Goal: Navigation & Orientation: Find specific page/section

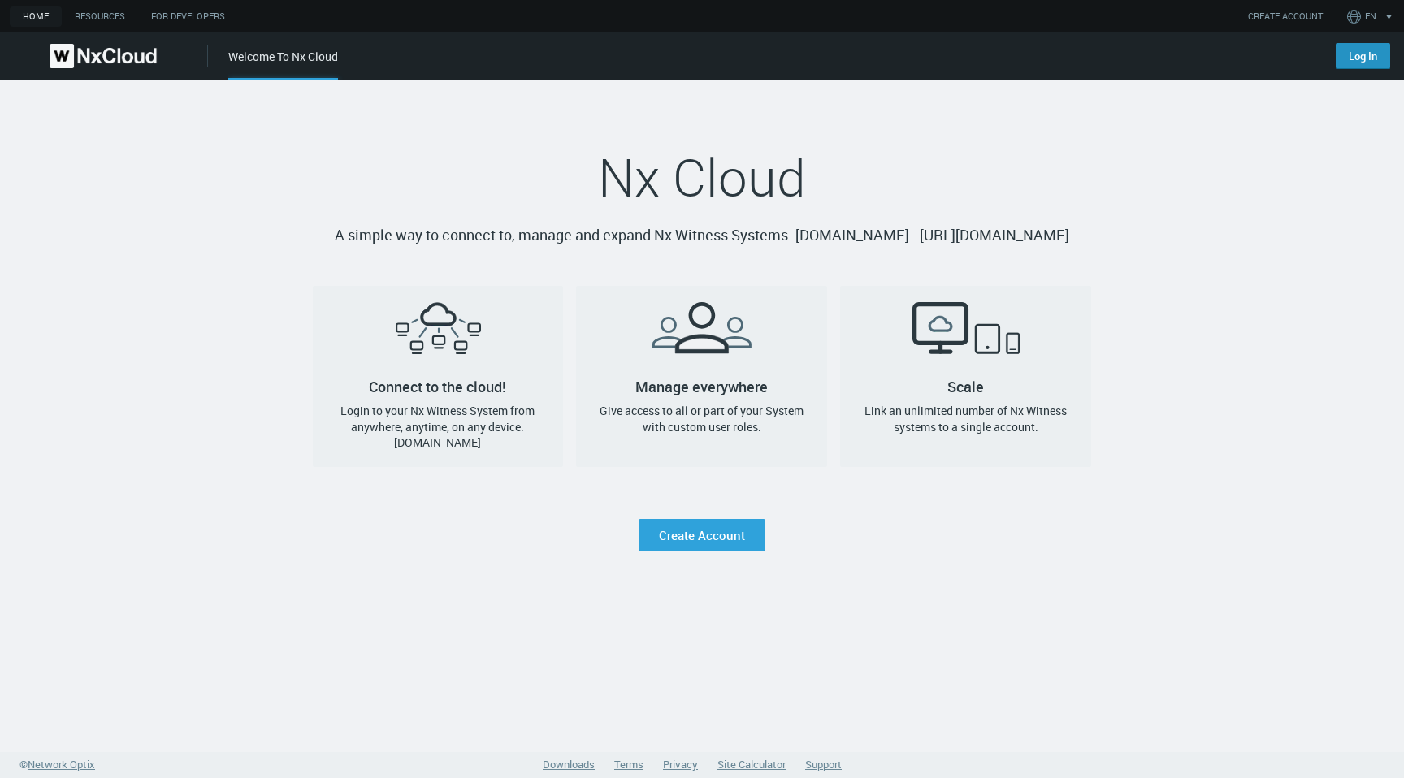
click at [1358, 56] on link "Log In" at bounding box center [1363, 56] width 54 height 26
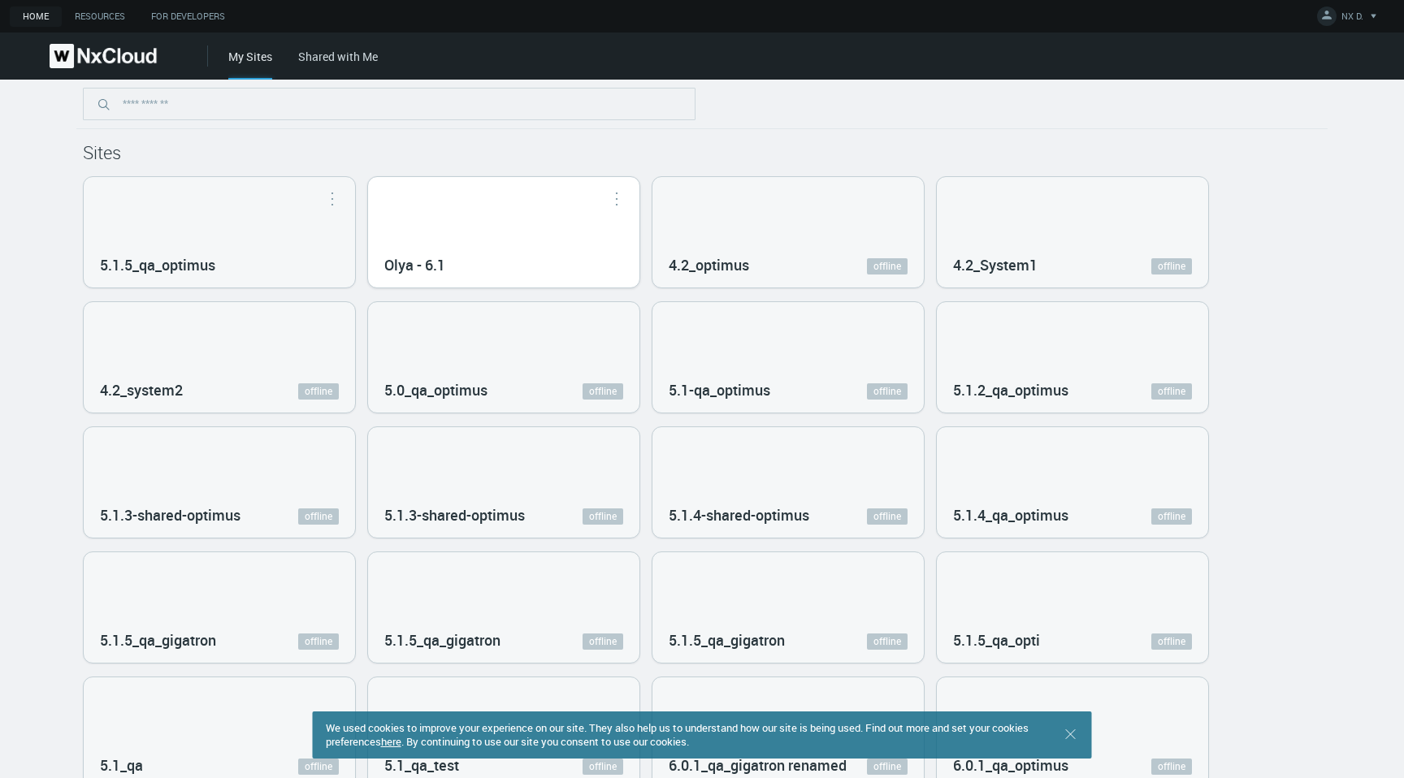
click at [487, 245] on div "Olya - 6.1" at bounding box center [503, 232] width 271 height 111
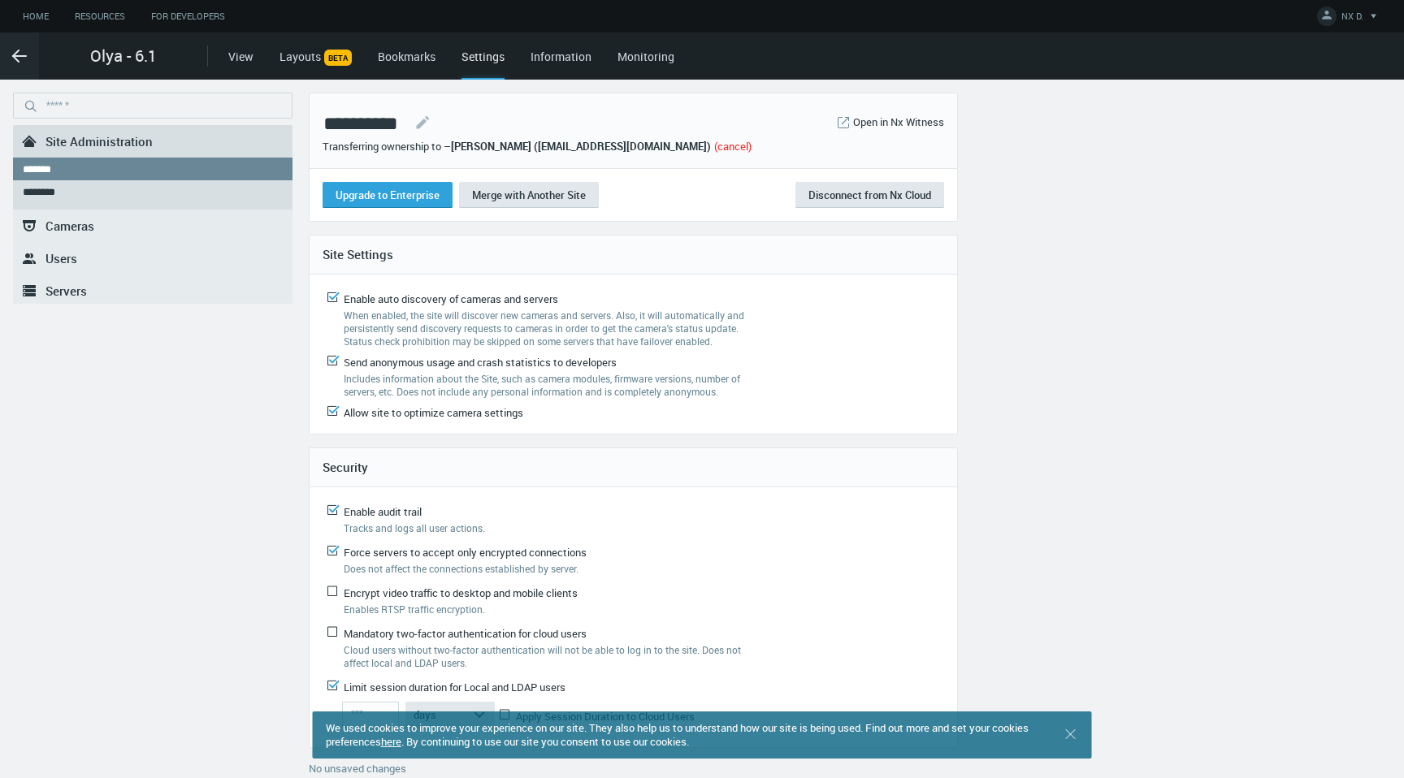
scroll to position [21, 0]
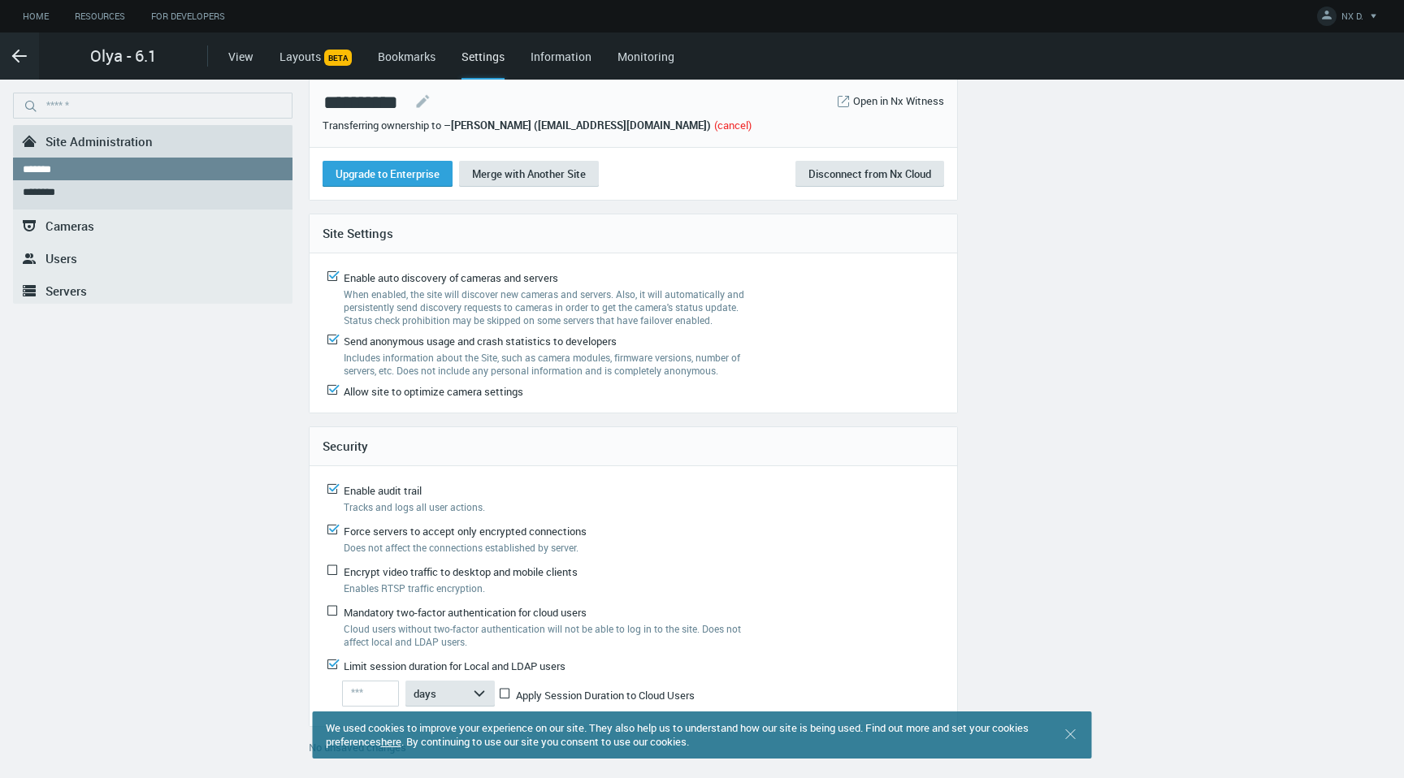
click at [714, 123] on link "(cancel)" at bounding box center [732, 125] width 37 height 15
click at [505, 687] on icon at bounding box center [505, 694] width 20 height 20
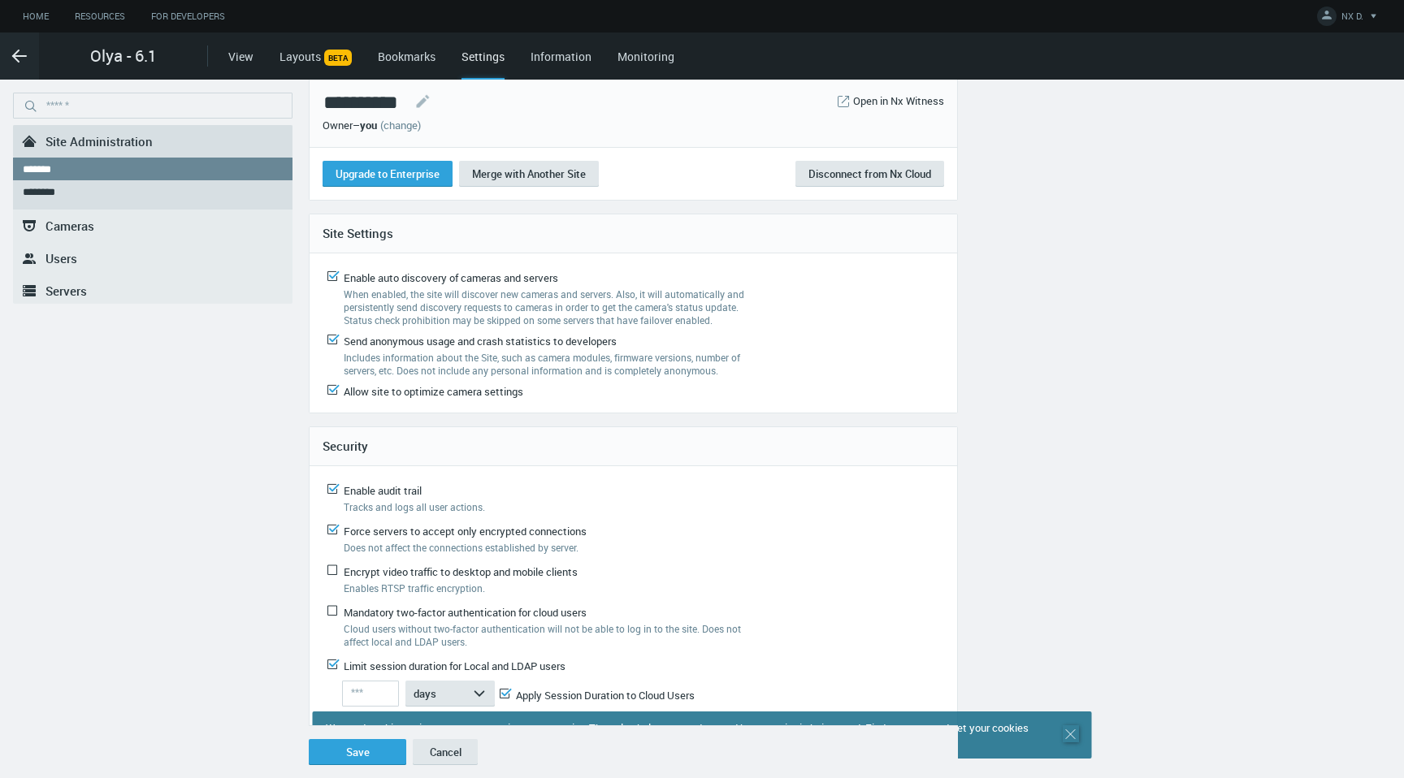
click at [1074, 736] on icon ".st0 { stroke : #698796; } Close" at bounding box center [1071, 734] width 16 height 16
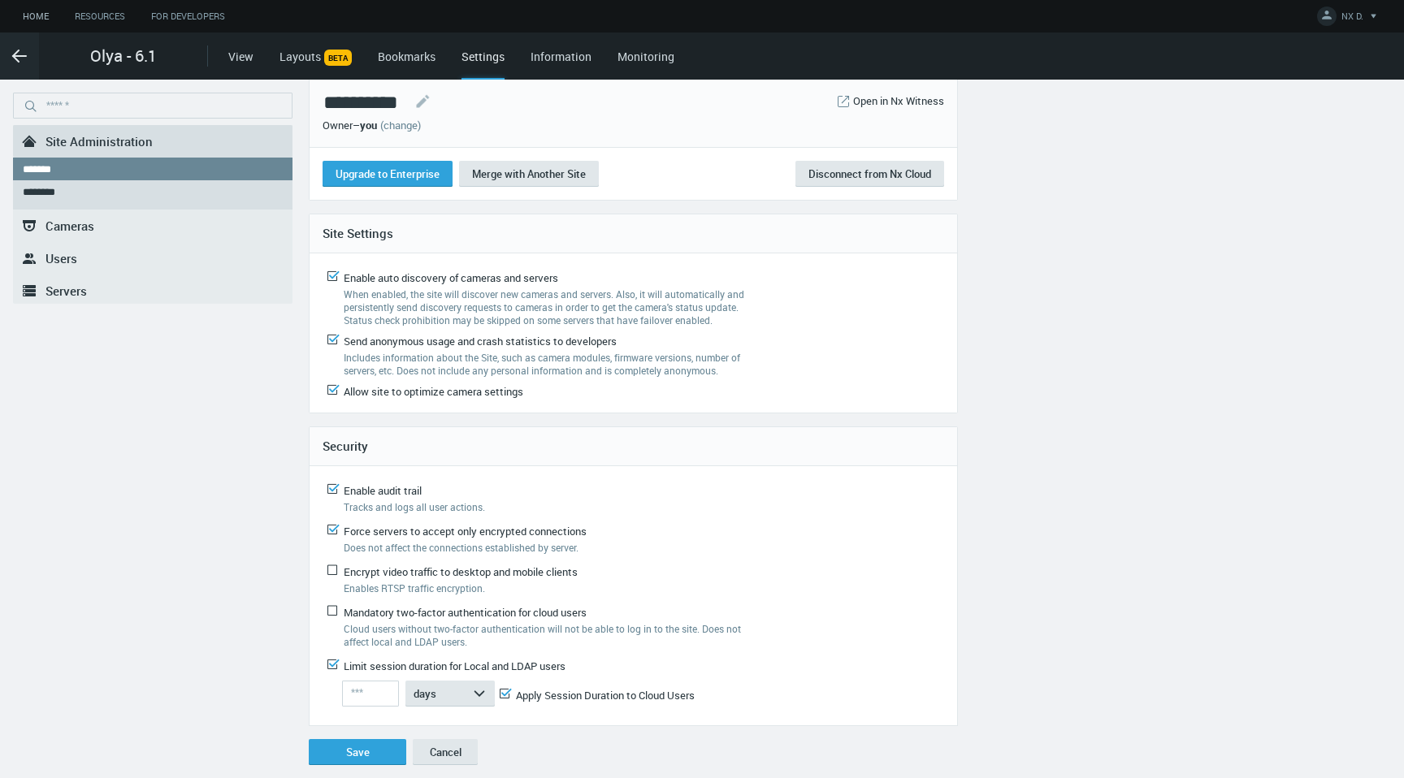
click at [36, 16] on link "Home" at bounding box center [36, 17] width 52 height 20
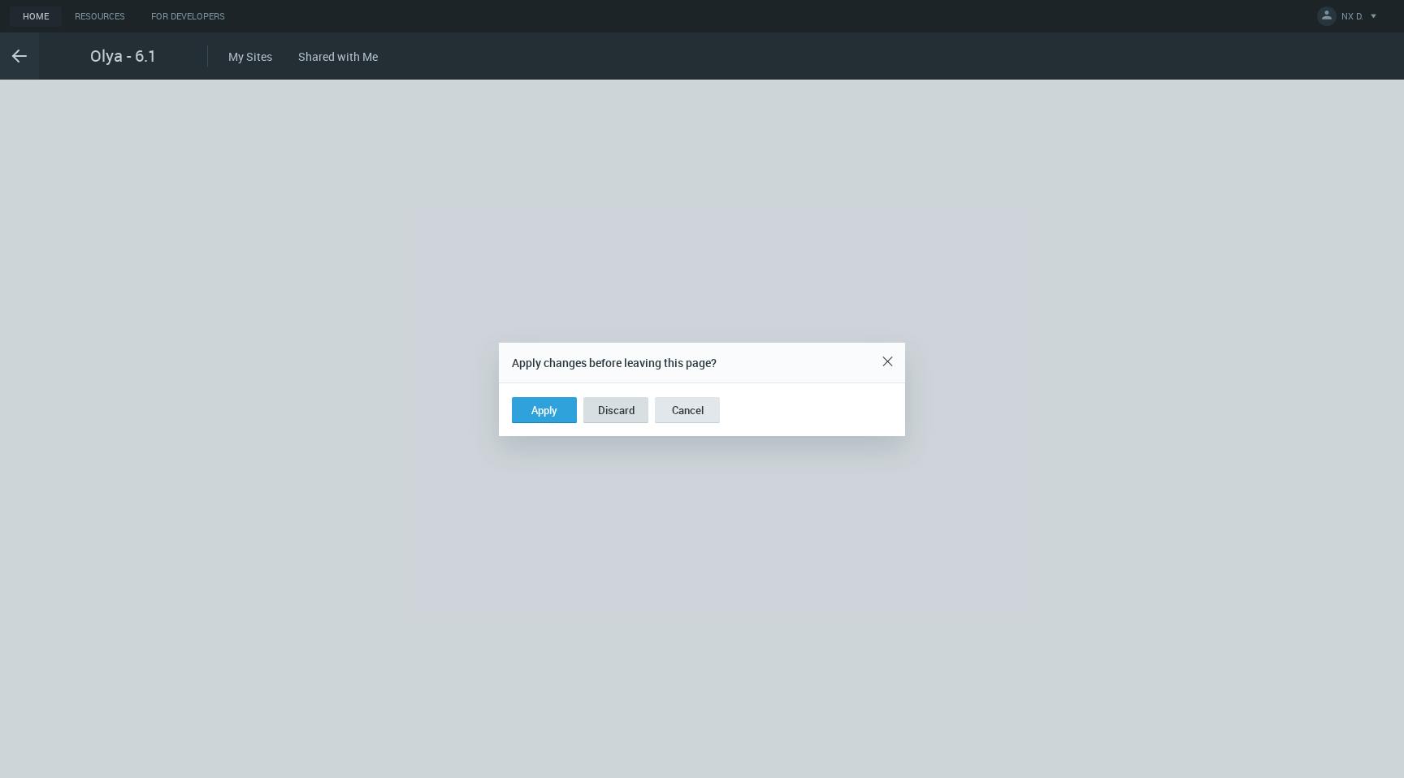
click at [620, 414] on button "Discard" at bounding box center [615, 410] width 65 height 26
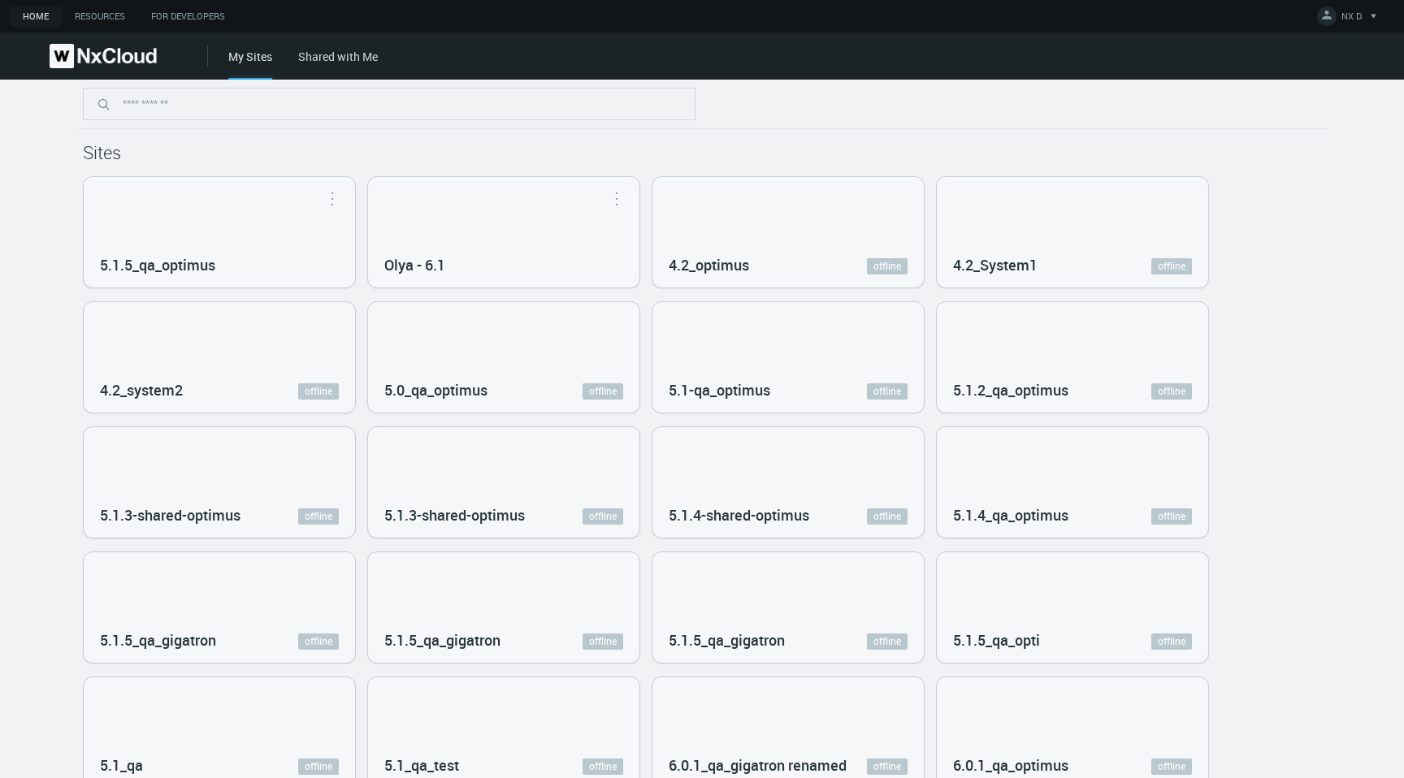
click at [137, 54] on img at bounding box center [103, 56] width 107 height 24
click at [1345, 21] on span "NX D." at bounding box center [1352, 19] width 22 height 19
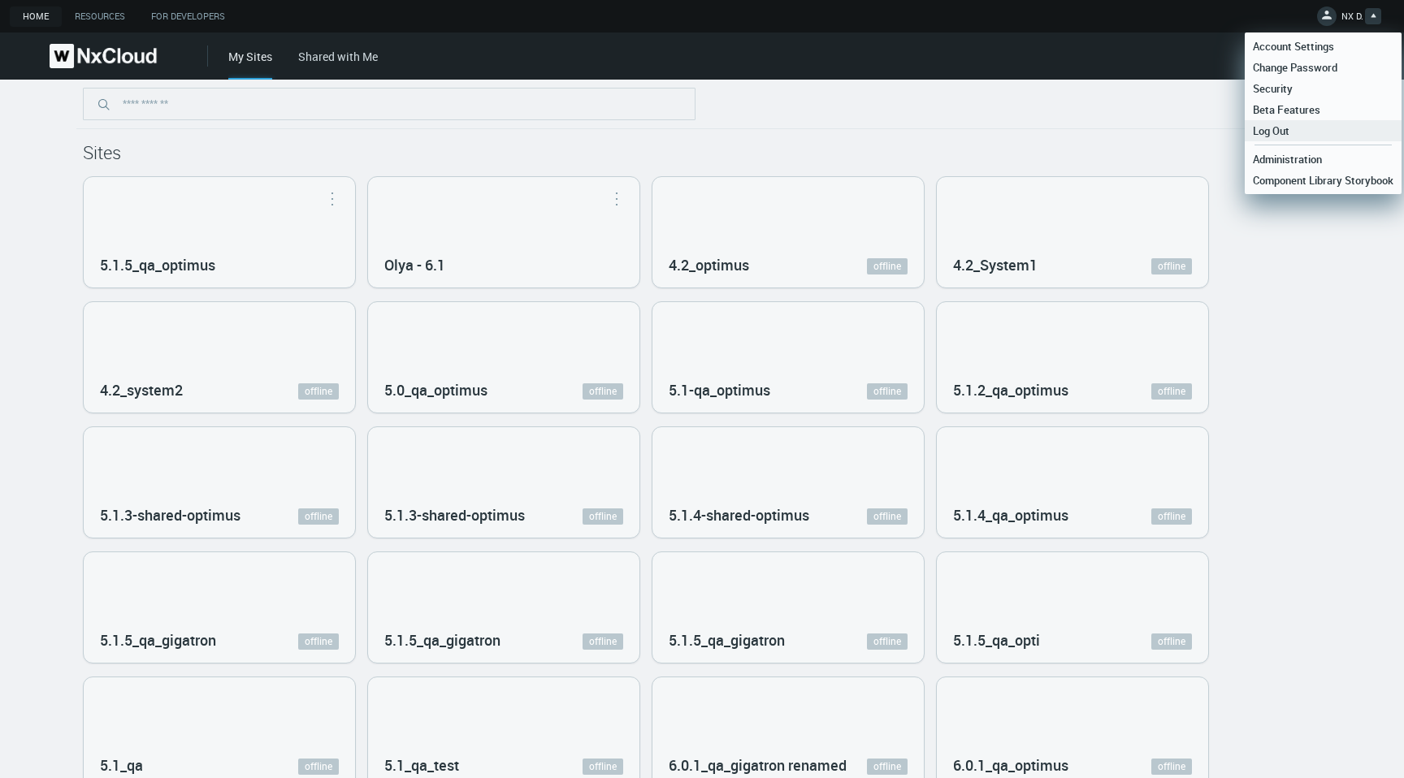
click at [1320, 125] on link "Log Out" at bounding box center [1323, 130] width 157 height 21
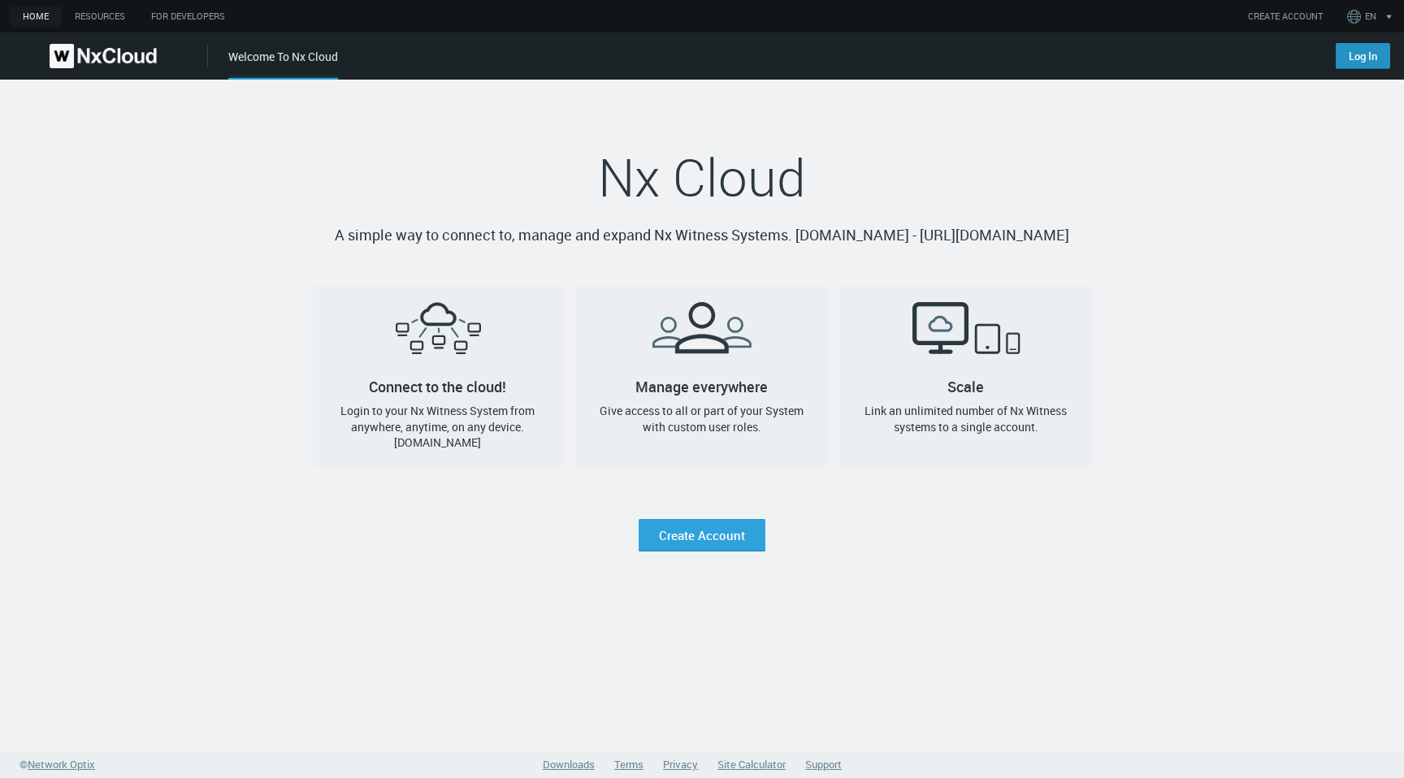
click at [1359, 50] on link "Log In" at bounding box center [1363, 56] width 54 height 26
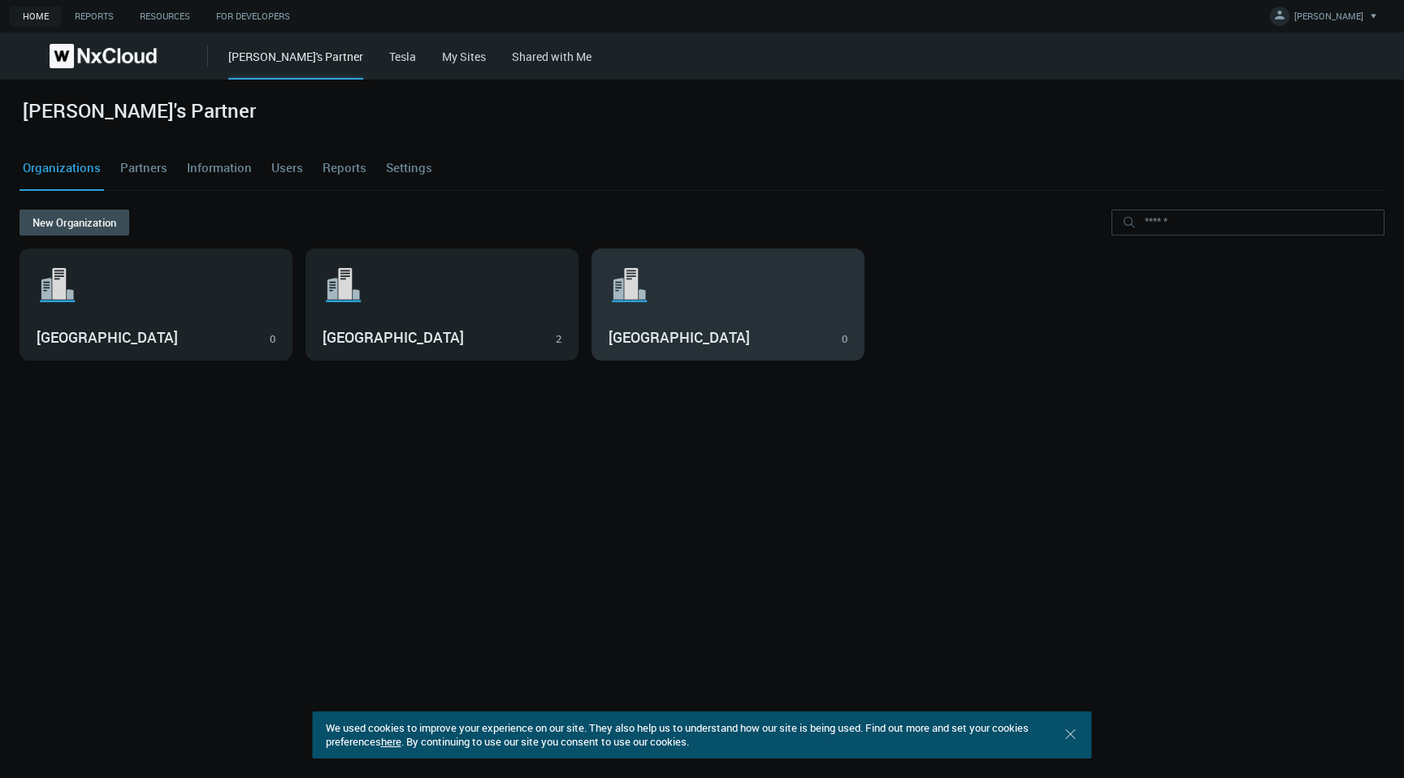
click at [733, 276] on svg-icon ".st1{fill:var(--svg-placeholder-elm2-color);} .st2{fill:var(--brand-core);} .st…" at bounding box center [728, 285] width 239 height 52
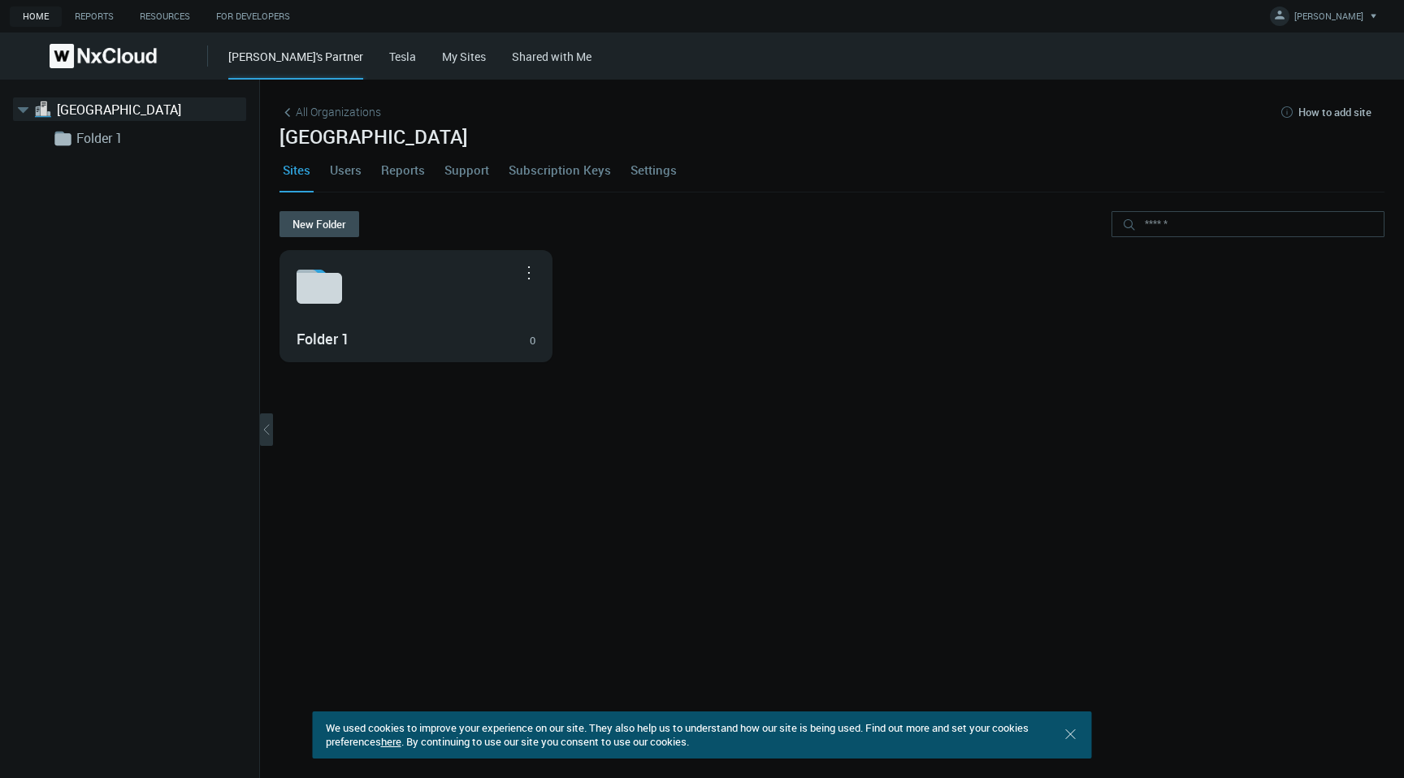
click at [644, 168] on link "Settings" at bounding box center [653, 170] width 53 height 44
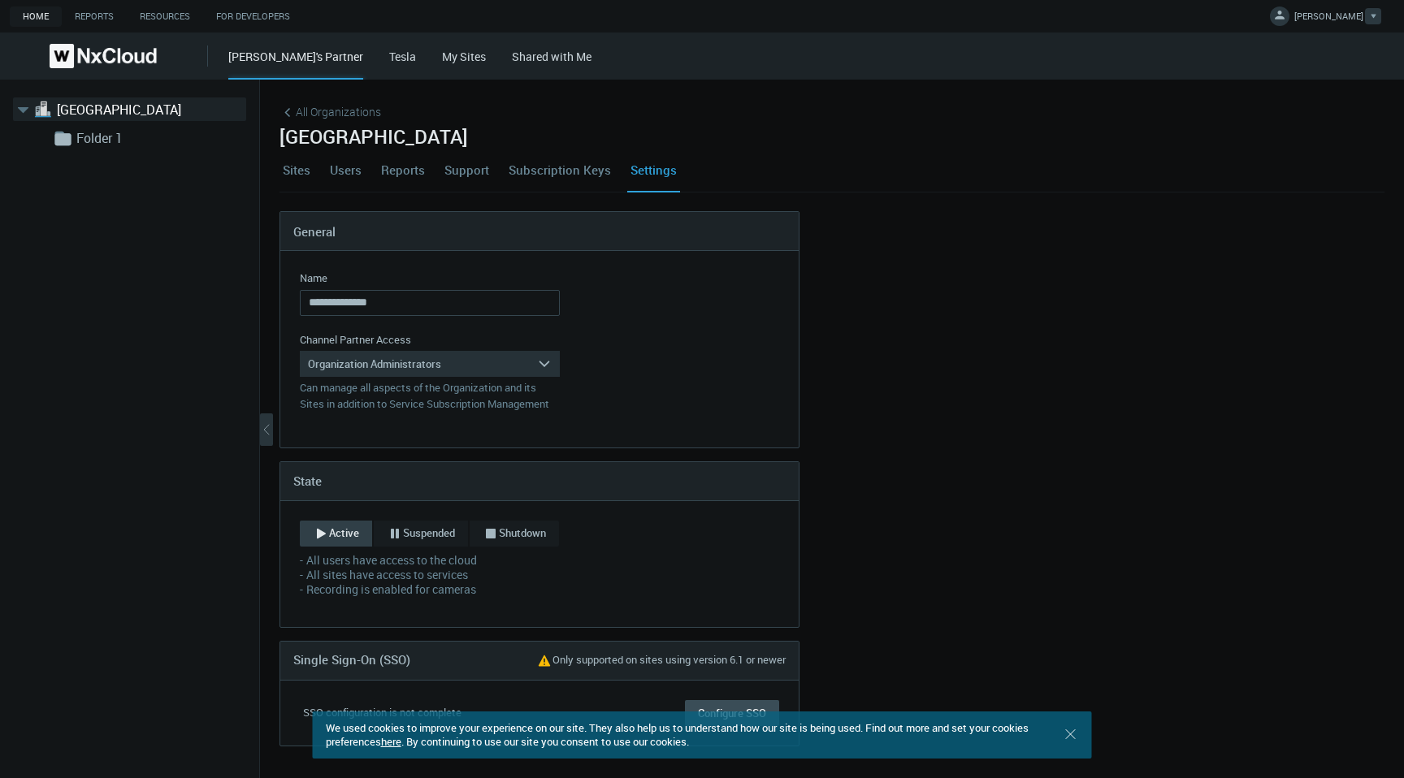
click at [1334, 16] on span "[PERSON_NAME]" at bounding box center [1328, 19] width 69 height 19
click at [1071, 739] on icon ".st0 { stroke : #698796; } Close" at bounding box center [1071, 734] width 16 height 16
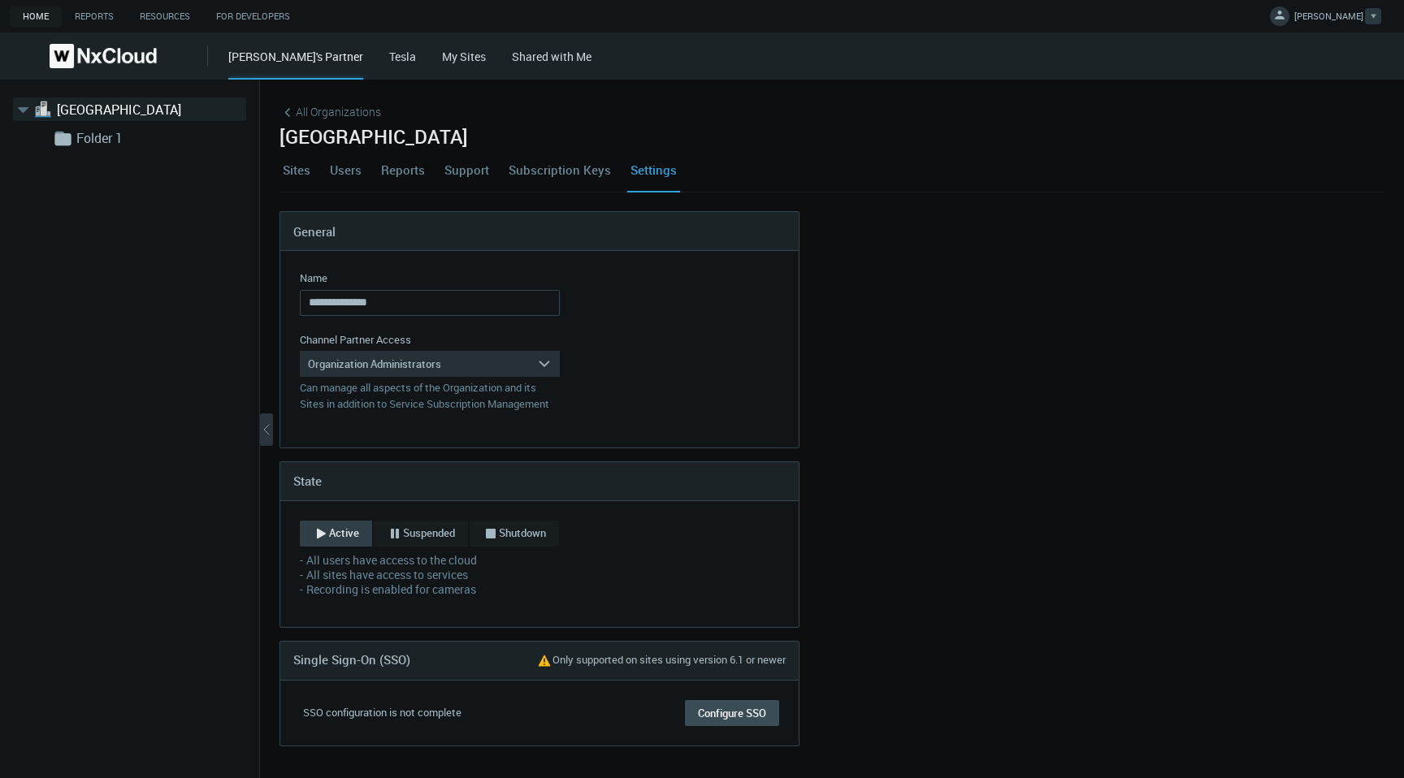
click at [1333, 10] on span "[PERSON_NAME]" at bounding box center [1328, 19] width 69 height 19
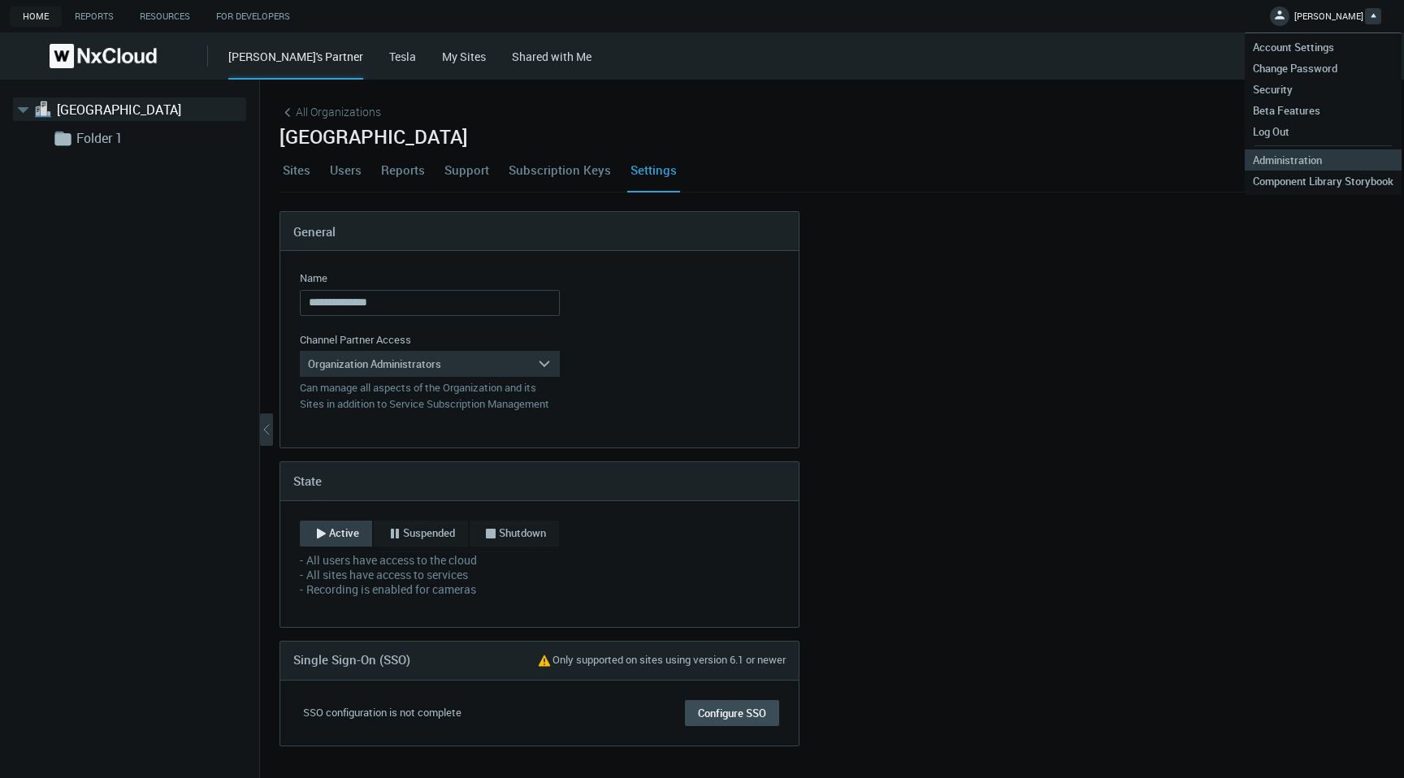
click at [1304, 156] on span "Administration" at bounding box center [1287, 160] width 85 height 15
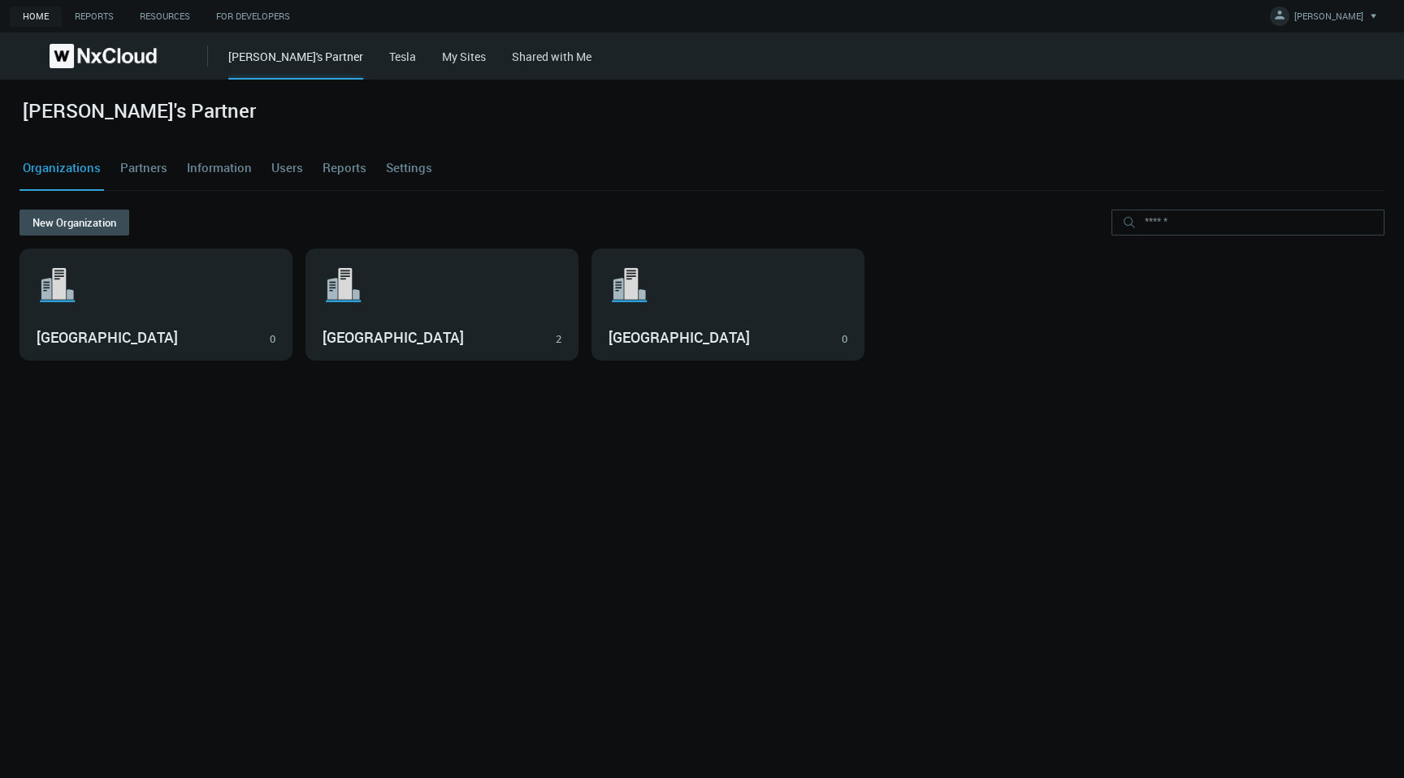
click at [442, 52] on link "My Sites" at bounding box center [464, 56] width 44 height 15
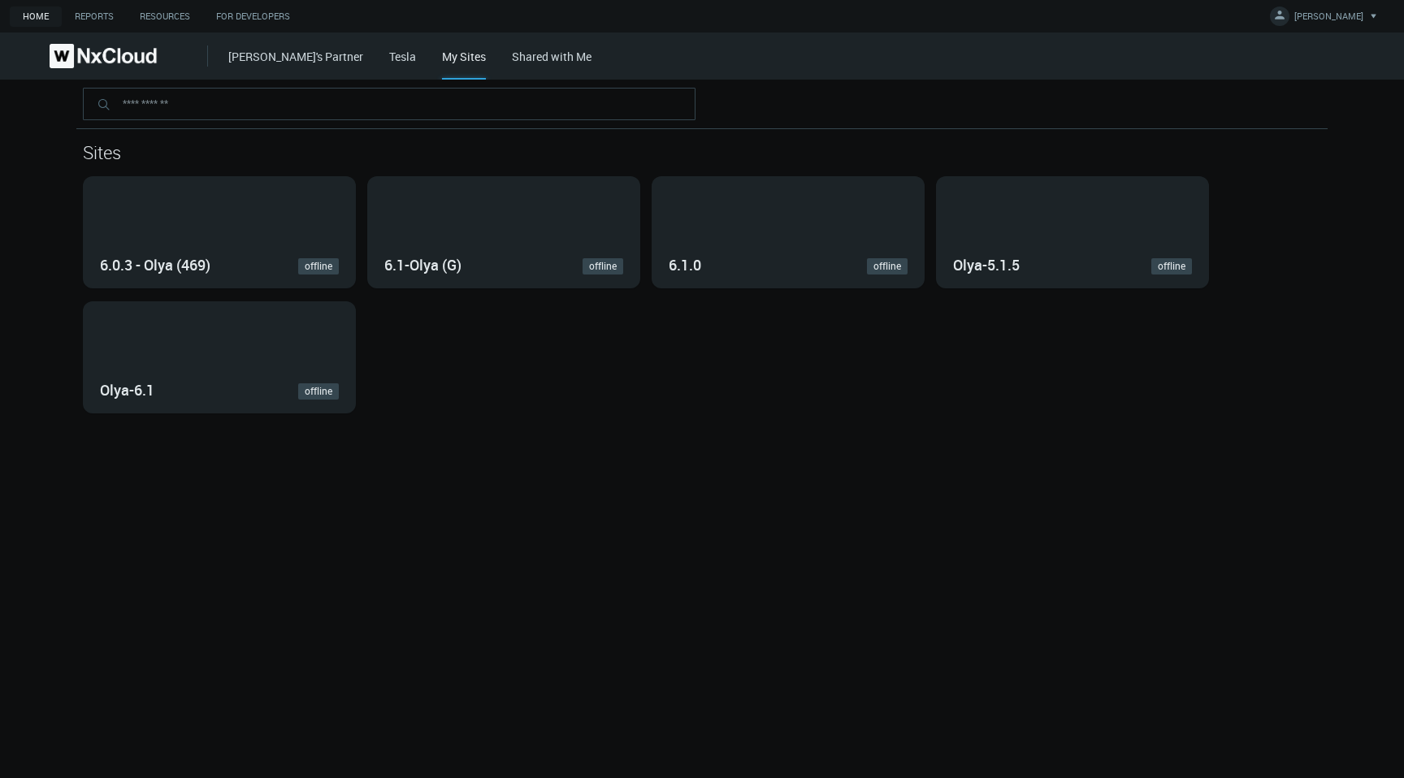
click at [262, 63] on link "[PERSON_NAME]'s Partner" at bounding box center [295, 56] width 135 height 15
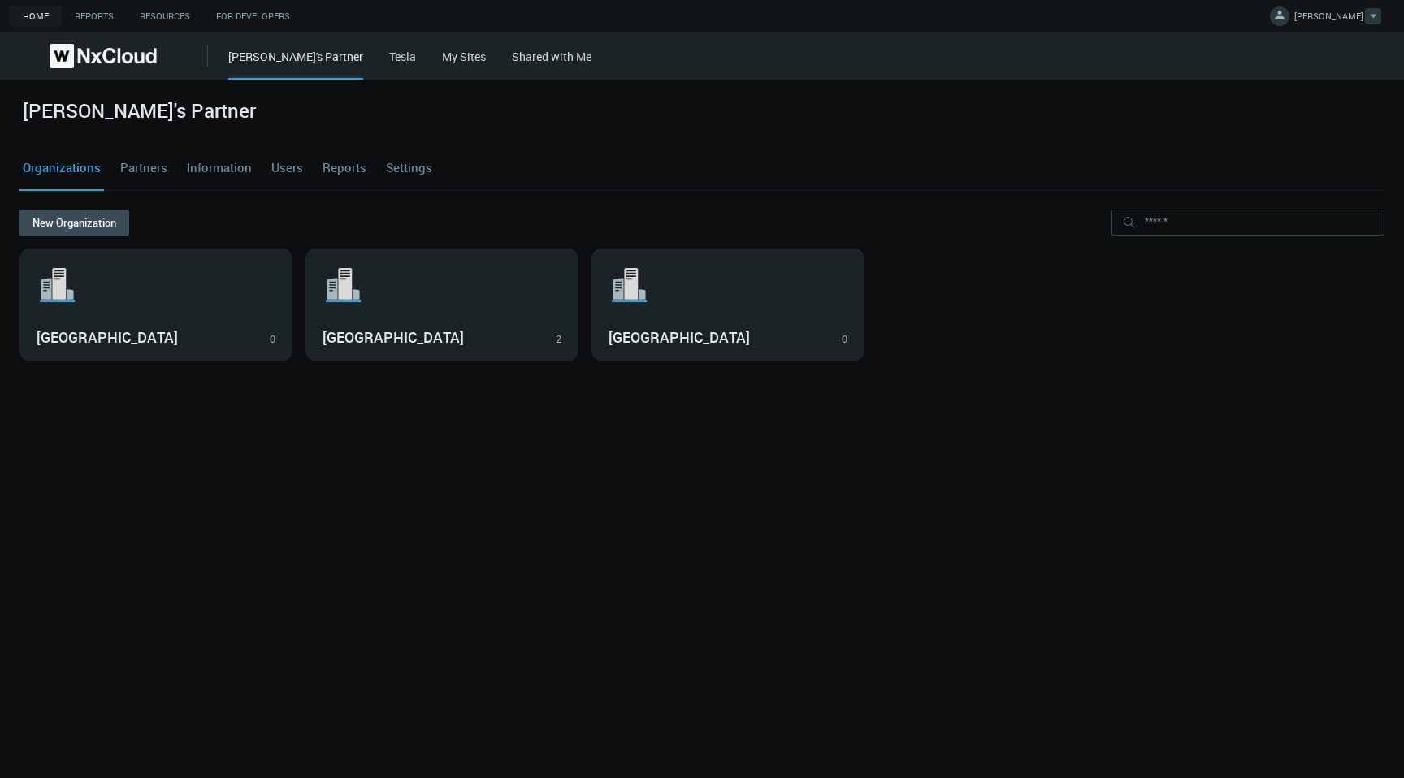
click at [1357, 11] on span "[PERSON_NAME]" at bounding box center [1328, 19] width 69 height 19
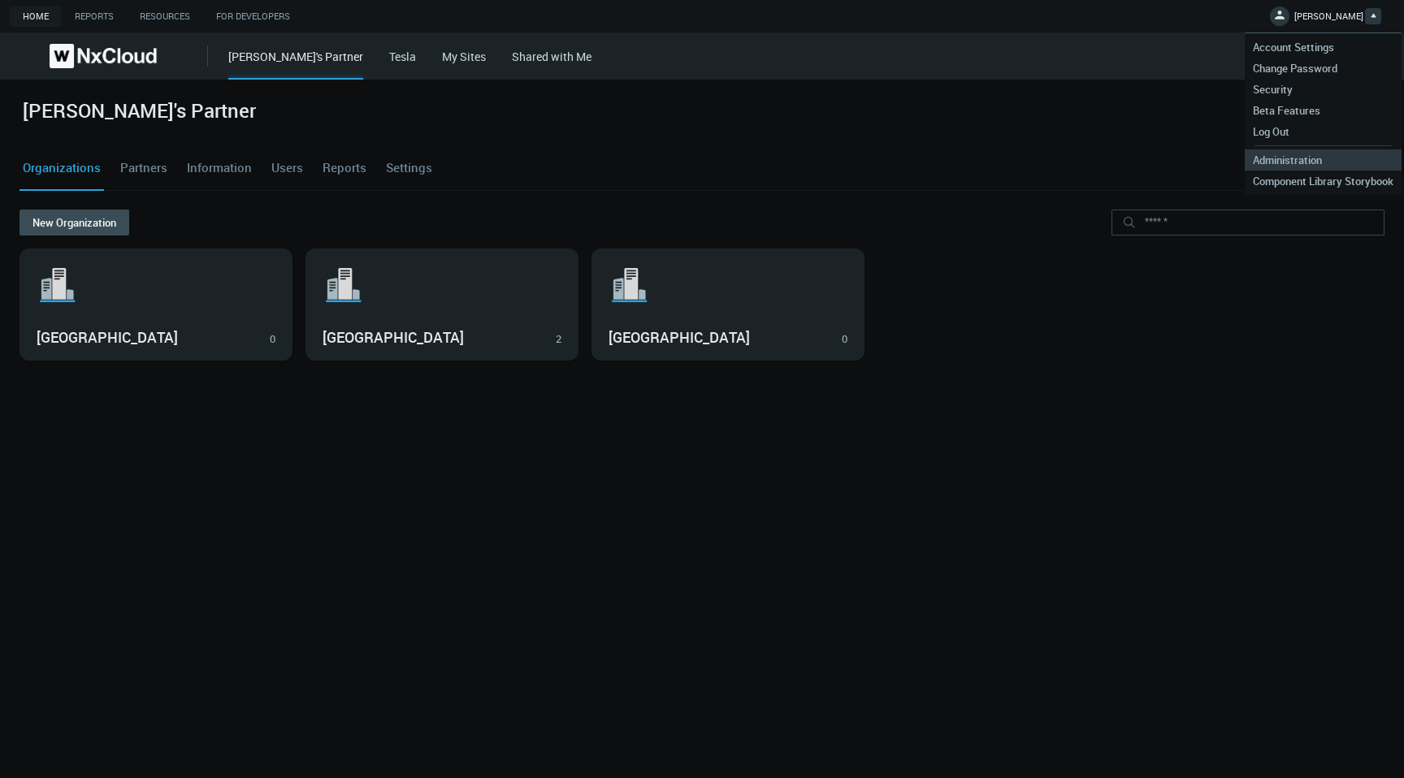
click at [1292, 161] on span "Administration" at bounding box center [1287, 160] width 85 height 15
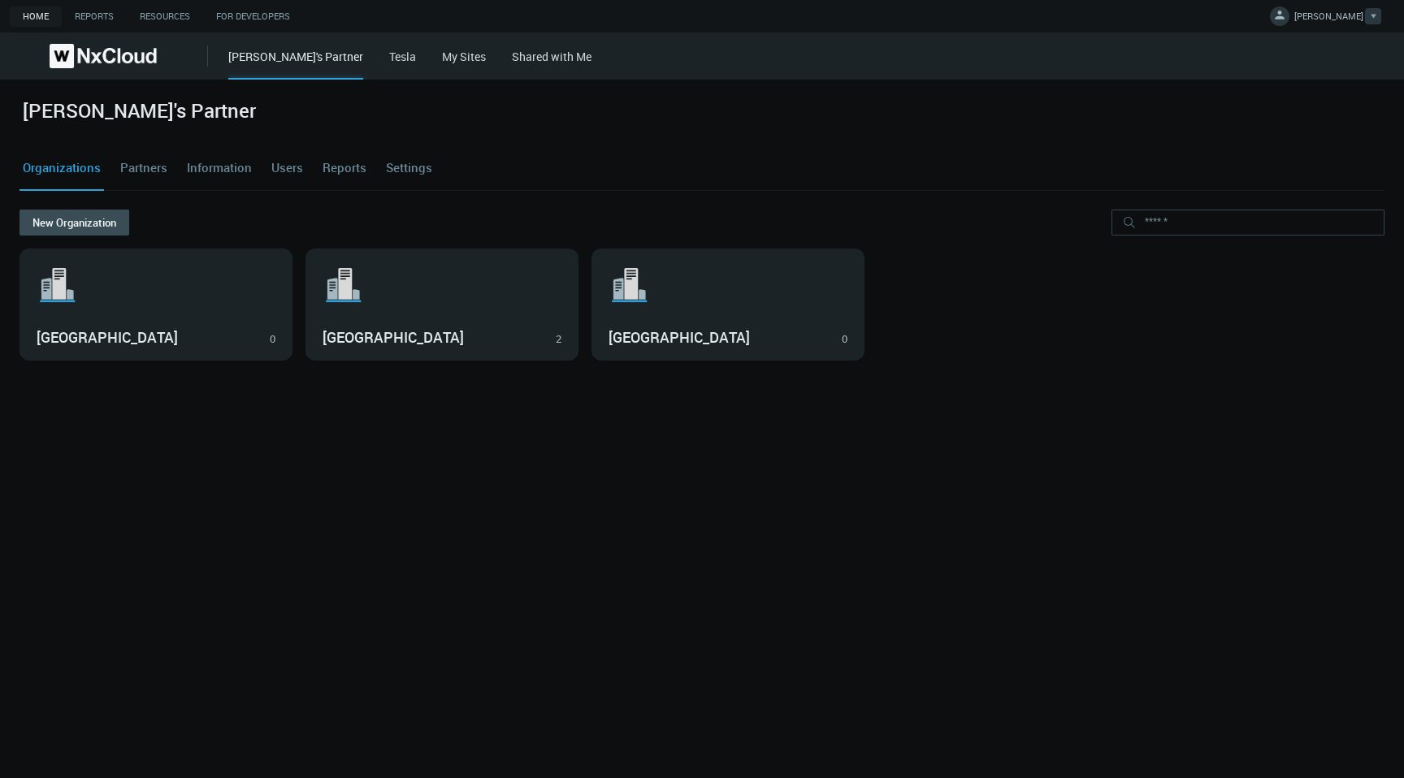
click at [1331, 16] on link "[PERSON_NAME]" at bounding box center [1325, 19] width 111 height 20
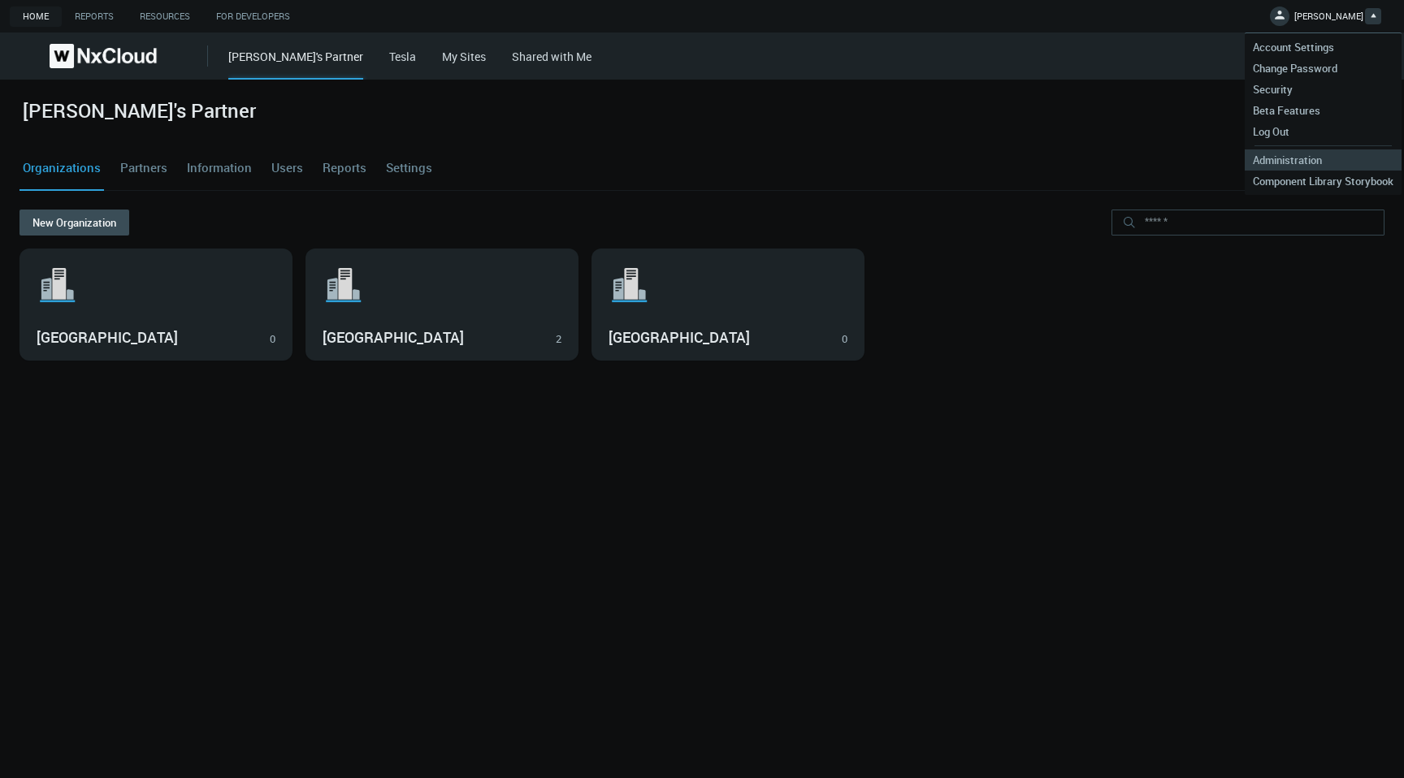
click at [1300, 162] on span "Administration" at bounding box center [1287, 160] width 85 height 15
